Goal: Browse casually

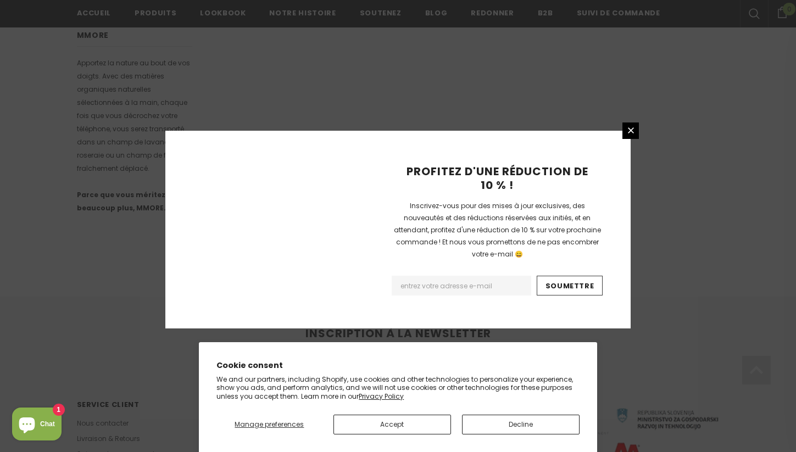
scroll to position [700, 0]
